Goal: Task Accomplishment & Management: Complete application form

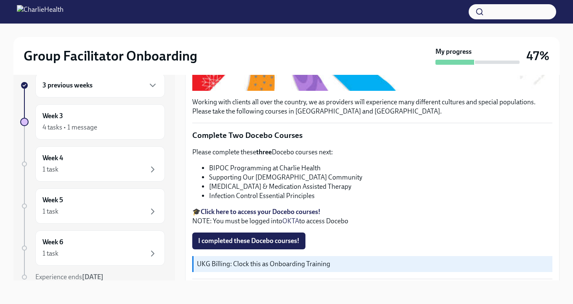
scroll to position [245, 0]
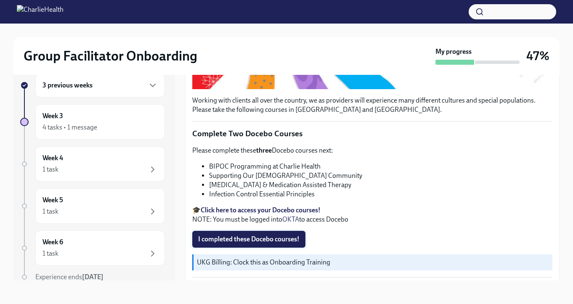
click at [244, 238] on span "I completed these Docebo courses!" at bounding box center [248, 239] width 101 height 8
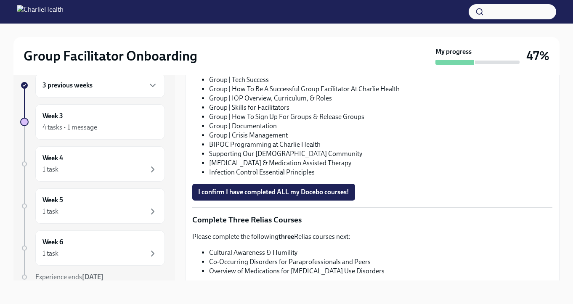
scroll to position [576, 0]
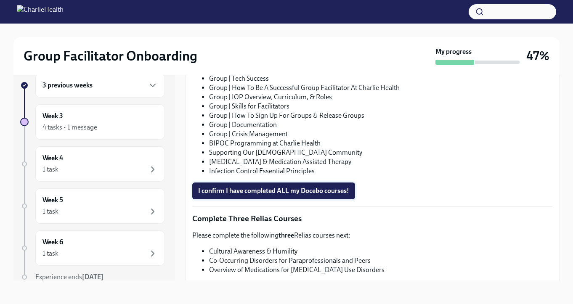
click at [277, 186] on button "I confirm I have completed ALL my Docebo courses!" at bounding box center [273, 191] width 163 height 17
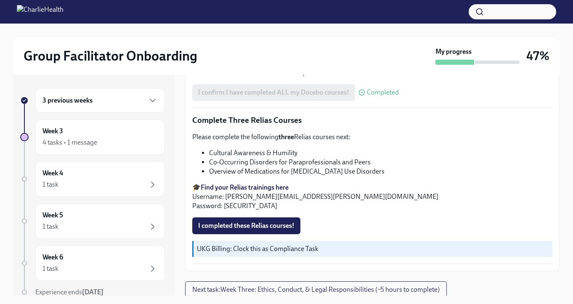
scroll to position [692, 0]
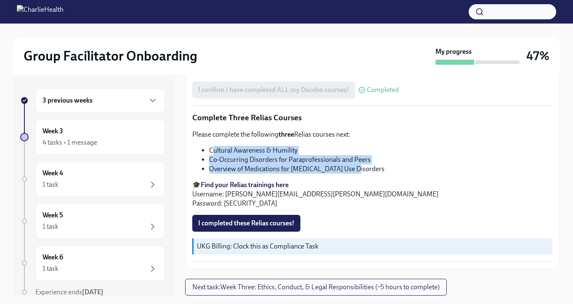
drag, startPoint x: 211, startPoint y: 151, endPoint x: 357, endPoint y: 170, distance: 146.8
click at [357, 170] on ul "Cultural Awareness & Humility Co-Occurring Disorders for Paraprofessionals and …" at bounding box center [372, 160] width 360 height 28
click at [357, 170] on li "Overview of Medications for [MEDICAL_DATA] Use Disorders" at bounding box center [380, 168] width 343 height 9
drag, startPoint x: 357, startPoint y: 170, endPoint x: 202, endPoint y: 151, distance: 155.5
click at [202, 151] on ul "Cultural Awareness & Humility Co-Occurring Disorders for Paraprofessionals and …" at bounding box center [372, 160] width 360 height 28
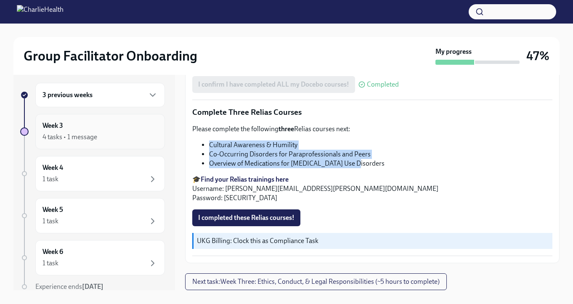
scroll to position [0, 0]
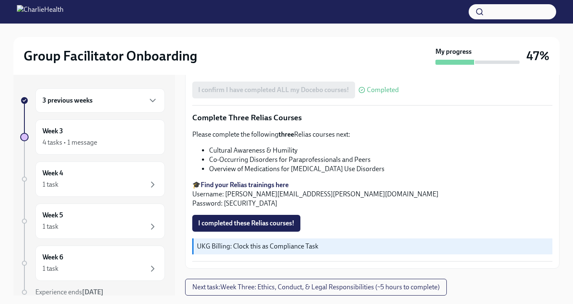
click at [90, 107] on div "3 previous weeks" at bounding box center [100, 100] width 130 height 24
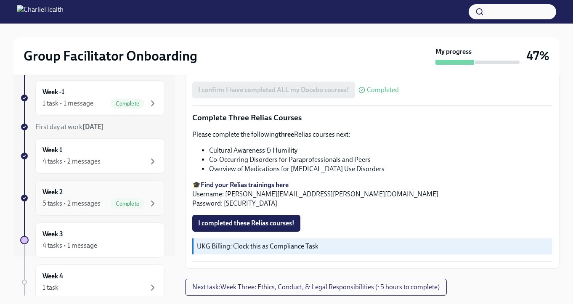
scroll to position [40, 0]
click at [72, 188] on div "Week 2 5 tasks • 2 messages Complete" at bounding box center [99, 197] width 115 height 21
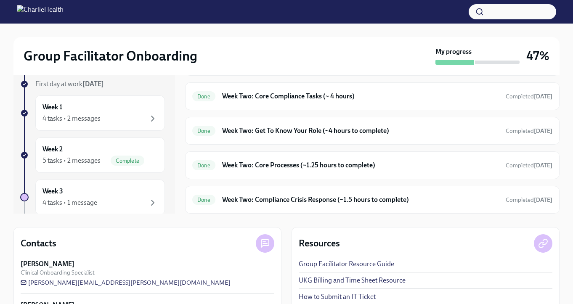
scroll to position [102, 0]
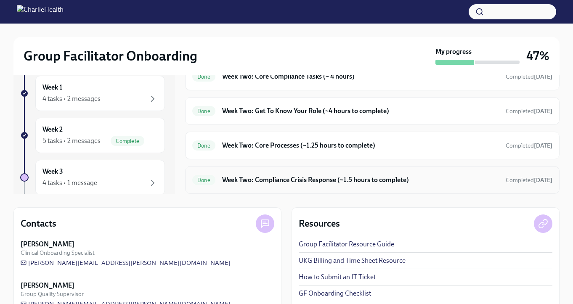
click at [259, 181] on h6 "Week Two: Compliance Crisis Response (~1.5 hours to complete)" at bounding box center [360, 179] width 277 height 9
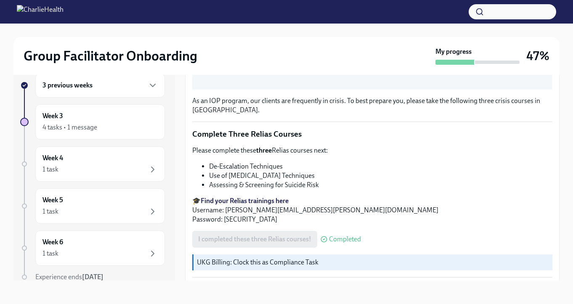
scroll to position [332, 0]
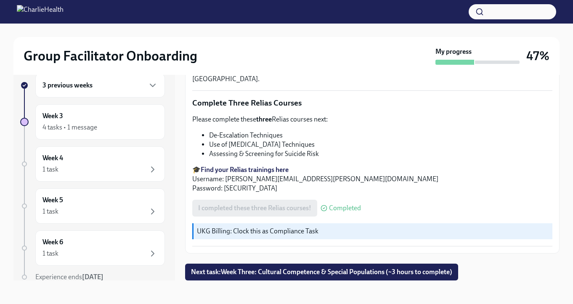
click at [245, 137] on li "De-Escalation Techniques" at bounding box center [380, 135] width 343 height 9
click at [243, 143] on li "Use of [MEDICAL_DATA] Techniques" at bounding box center [380, 144] width 343 height 9
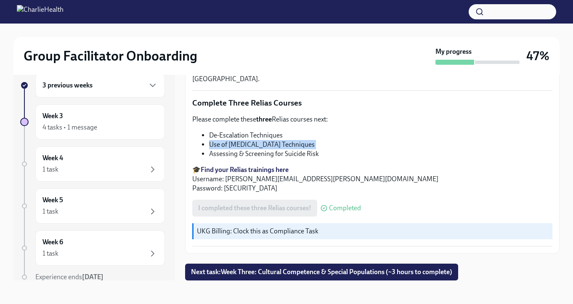
click at [243, 143] on li "Use of [MEDICAL_DATA] Techniques" at bounding box center [380, 144] width 343 height 9
